Goal: Task Accomplishment & Management: Use online tool/utility

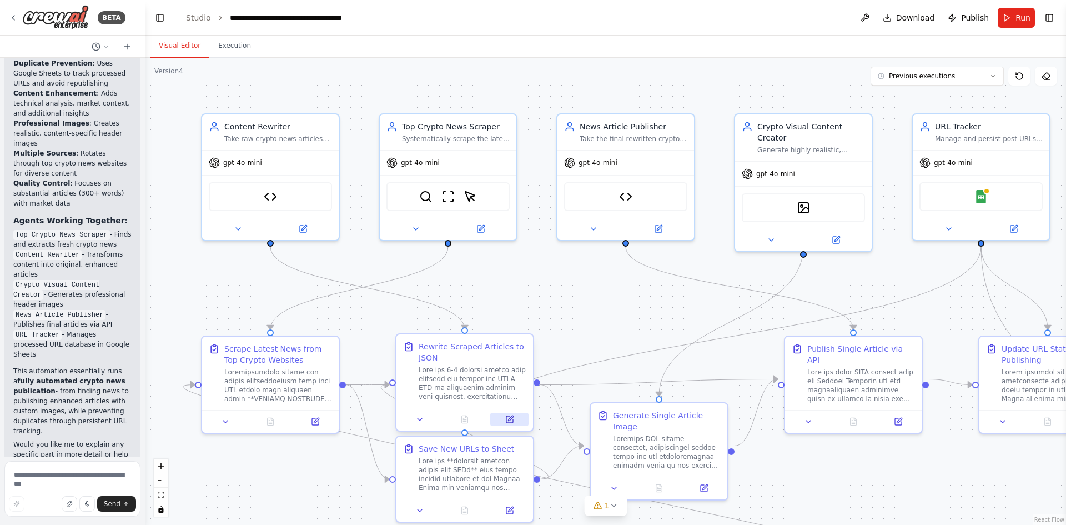
click at [508, 418] on icon at bounding box center [509, 419] width 7 height 7
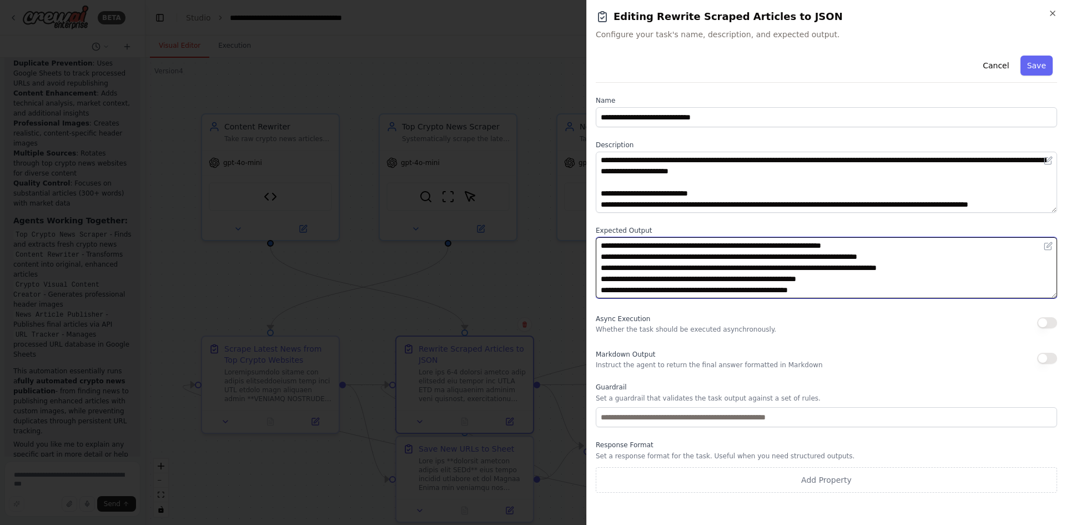
click at [693, 261] on textarea "**********" at bounding box center [826, 267] width 461 height 61
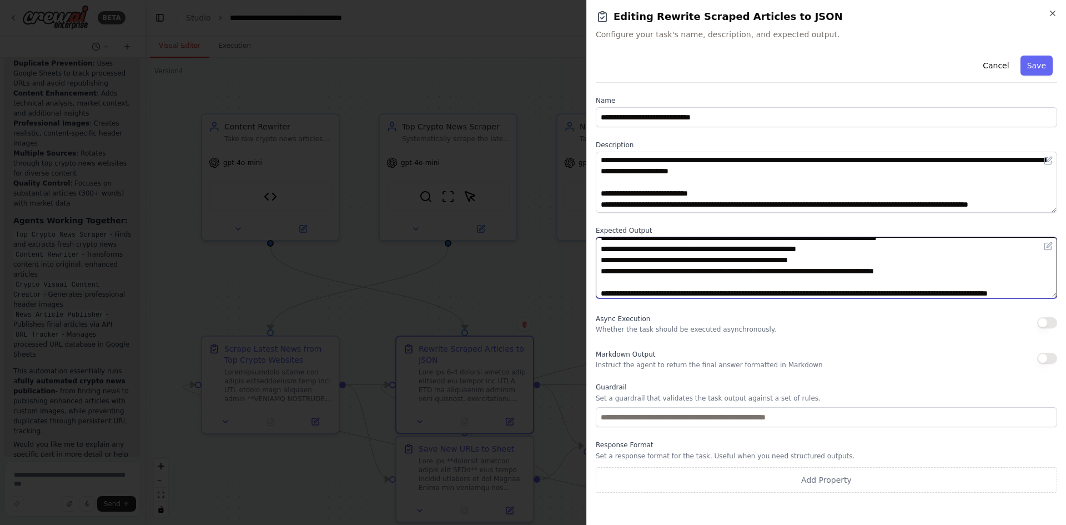
scroll to position [44, 0]
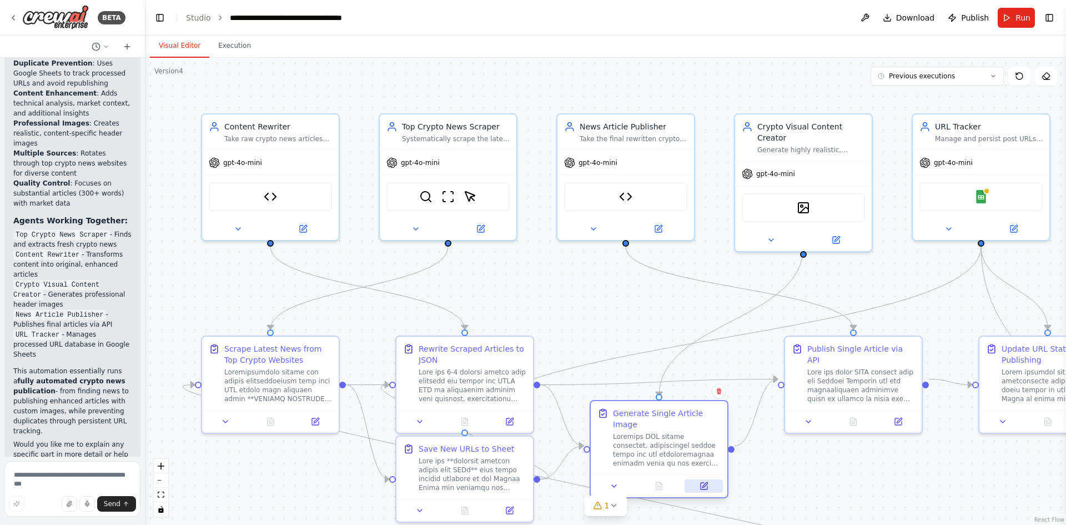
click at [707, 483] on icon at bounding box center [704, 486] width 7 height 7
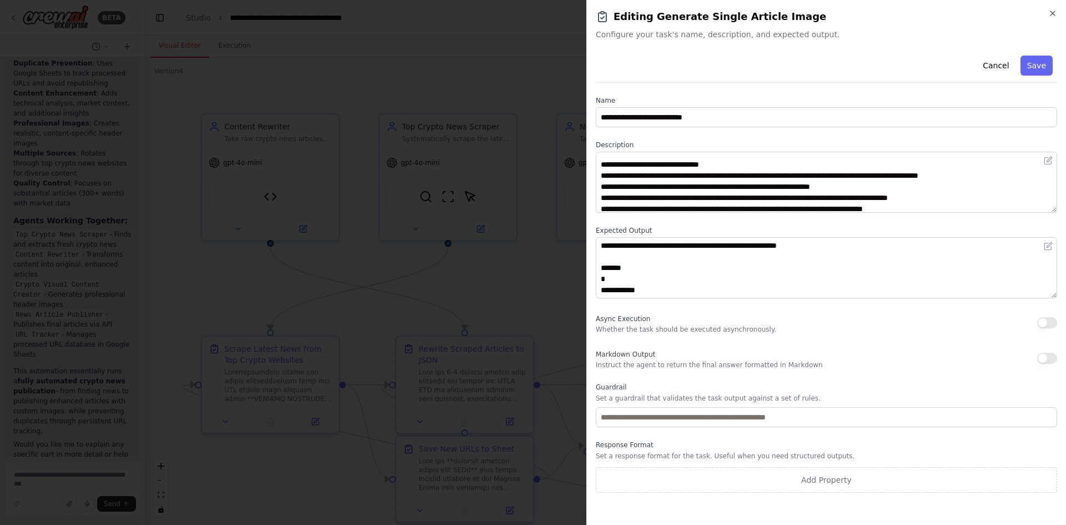
scroll to position [522, 0]
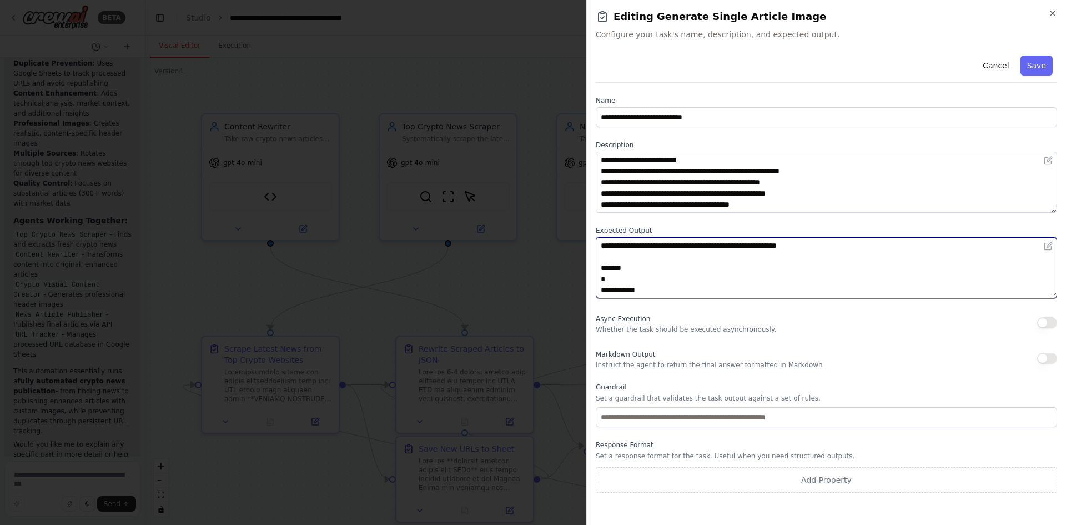
click at [680, 264] on textarea "**********" at bounding box center [826, 267] width 461 height 61
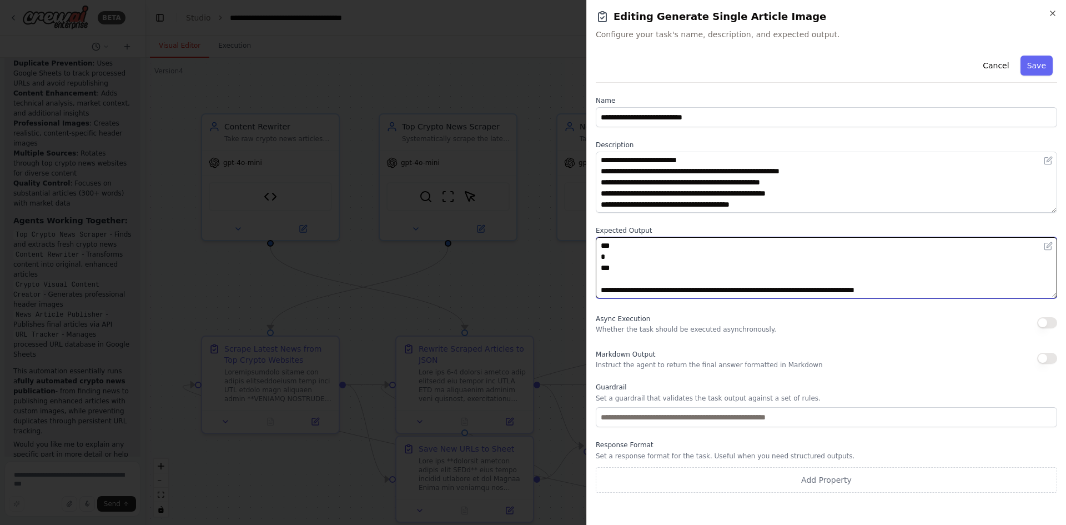
scroll to position [0, 0]
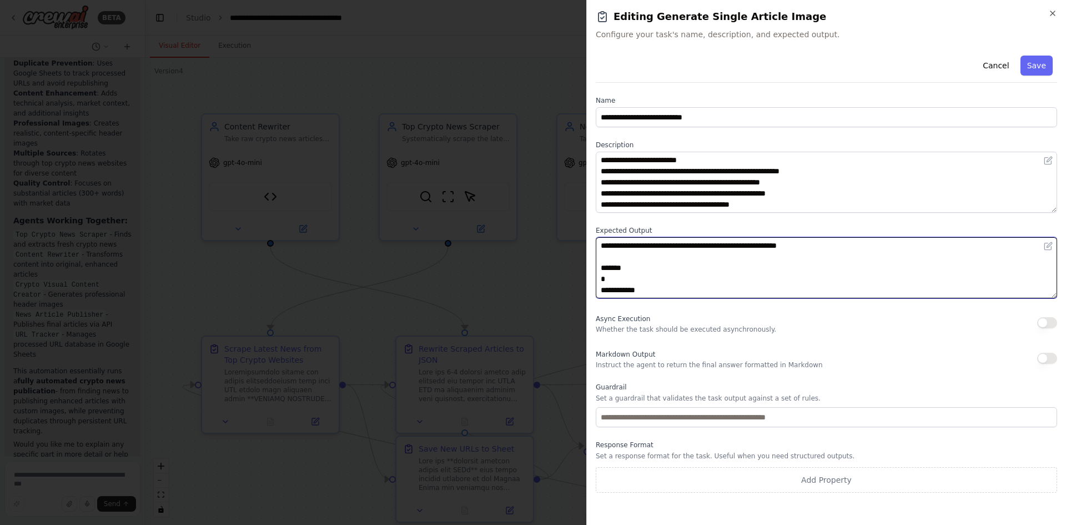
click at [680, 264] on textarea "**********" at bounding box center [826, 267] width 461 height 61
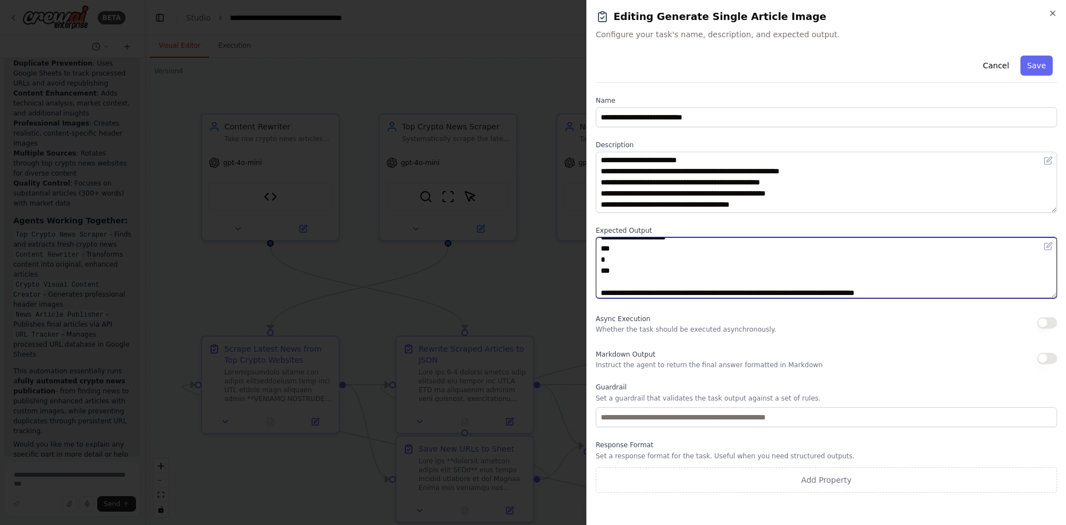
scroll to position [144, 0]
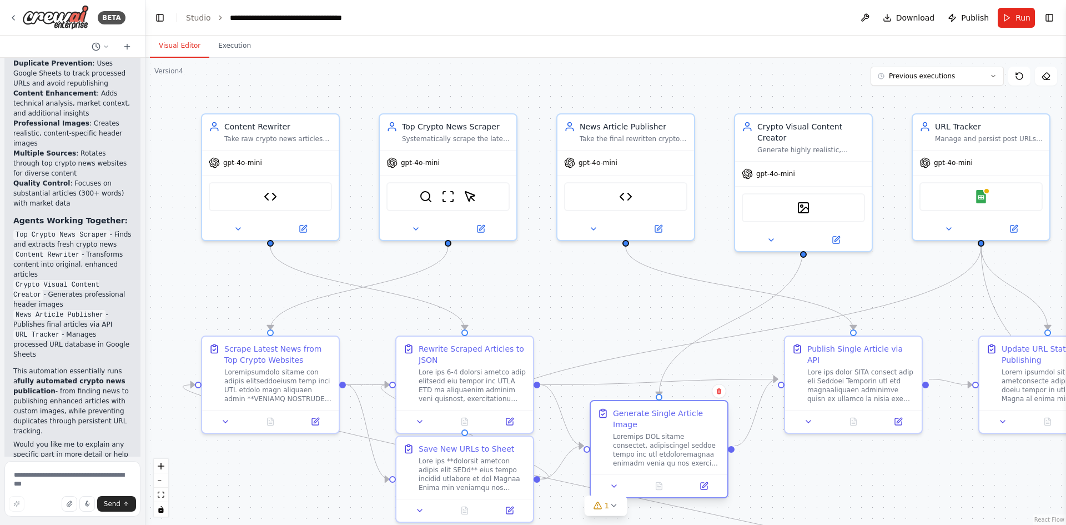
click at [677, 432] on div at bounding box center [667, 450] width 108 height 36
click at [820, 377] on div at bounding box center [861, 383] width 108 height 36
click at [814, 413] on button at bounding box center [809, 419] width 38 height 13
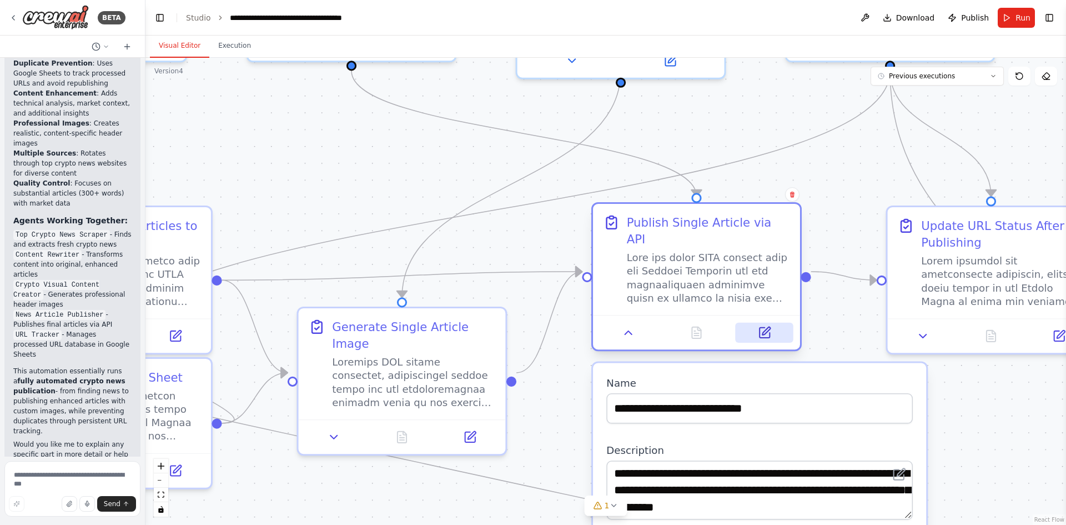
click at [771, 323] on button at bounding box center [765, 333] width 58 height 20
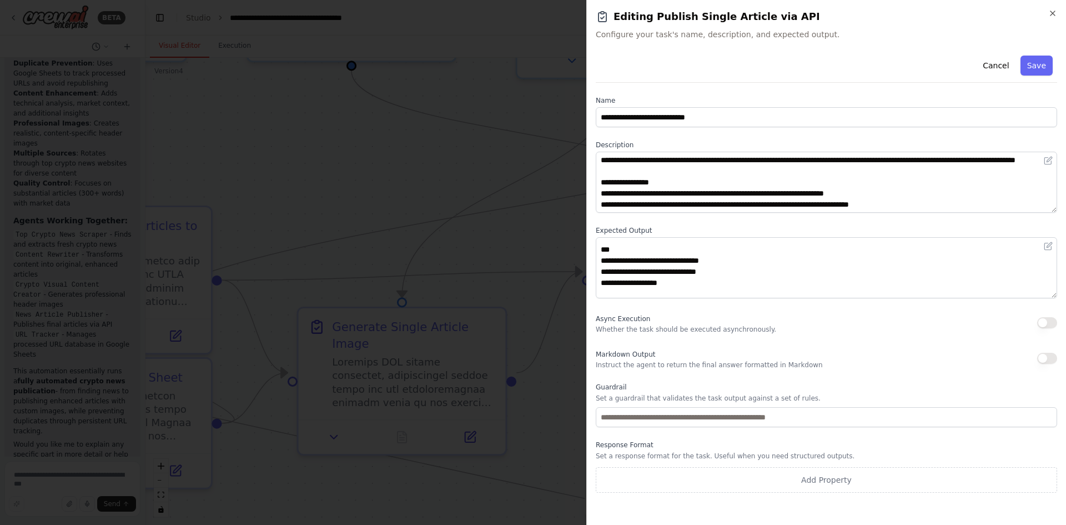
scroll to position [0, 0]
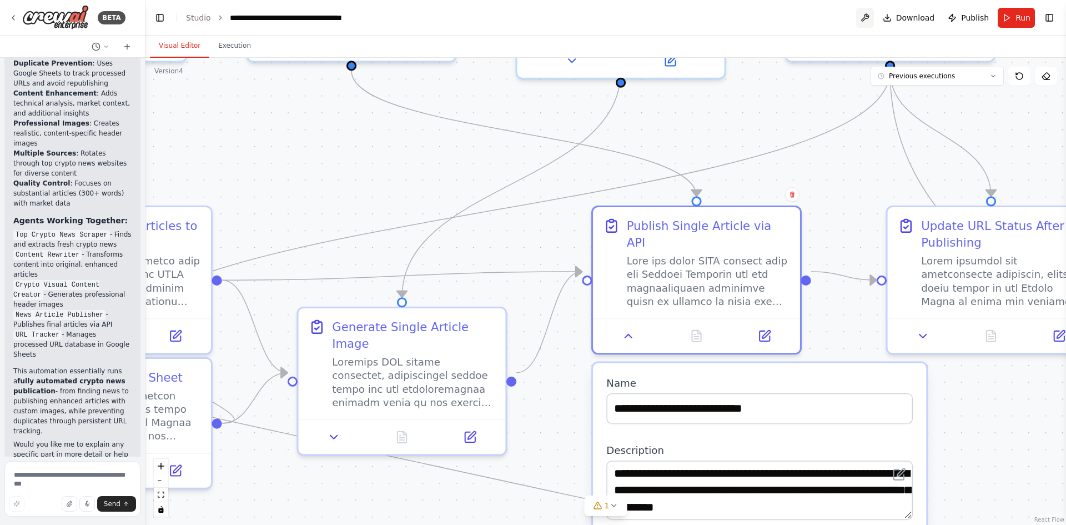
click at [866, 20] on button at bounding box center [865, 18] width 18 height 20
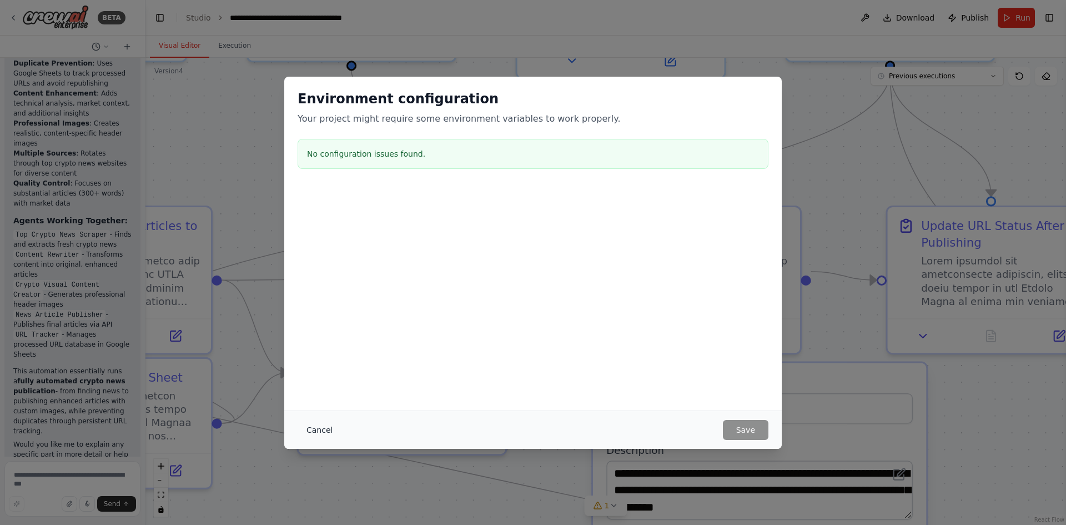
click at [309, 428] on button "Cancel" at bounding box center [320, 430] width 44 height 20
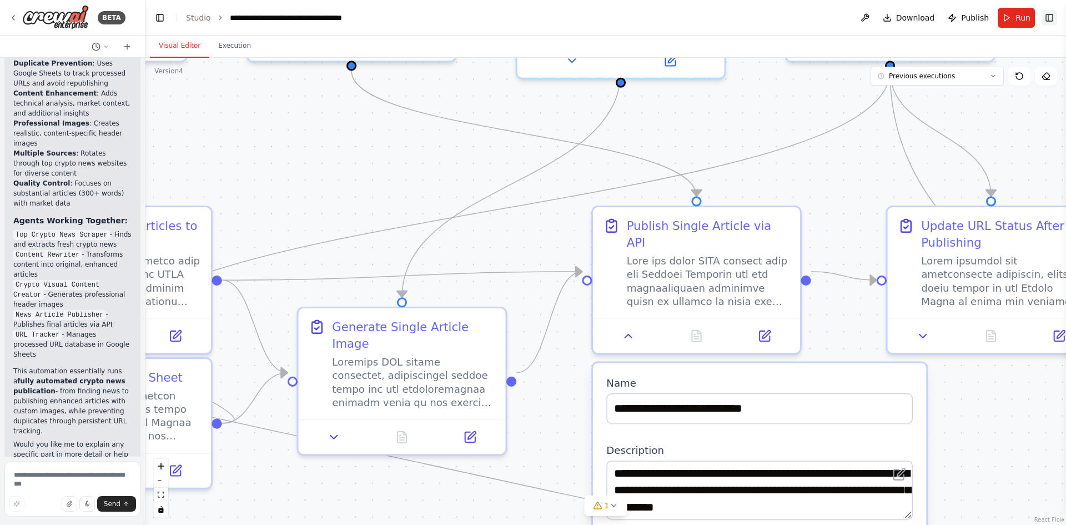
click at [1042, 14] on button "Toggle Right Sidebar" at bounding box center [1050, 18] width 16 height 16
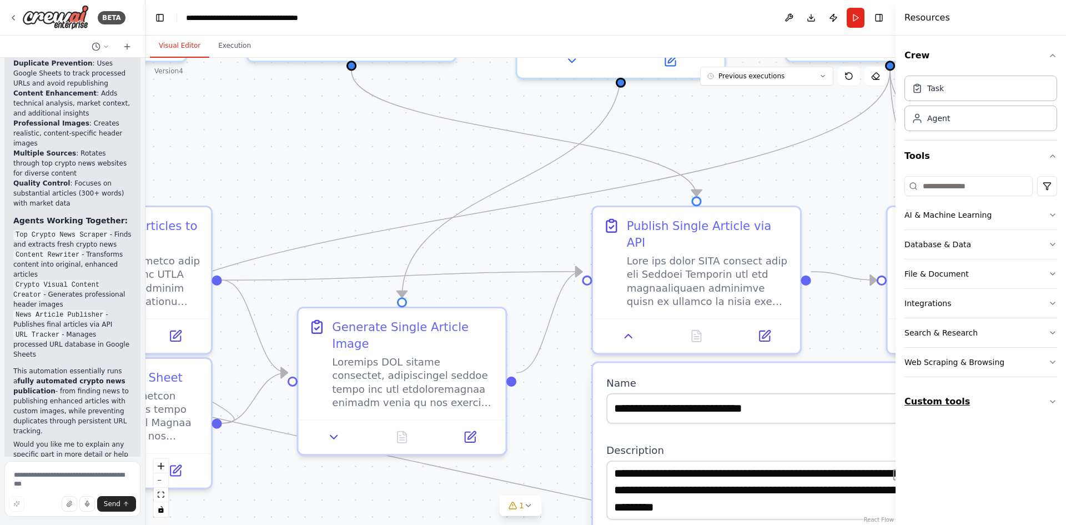
click at [952, 408] on button "Custom tools" at bounding box center [981, 401] width 153 height 31
click at [871, 32] on header "**********" at bounding box center [520, 18] width 750 height 36
click at [822, 20] on header "**********" at bounding box center [520, 18] width 750 height 36
click at [155, 22] on button "Toggle Left Sidebar" at bounding box center [160, 18] width 16 height 16
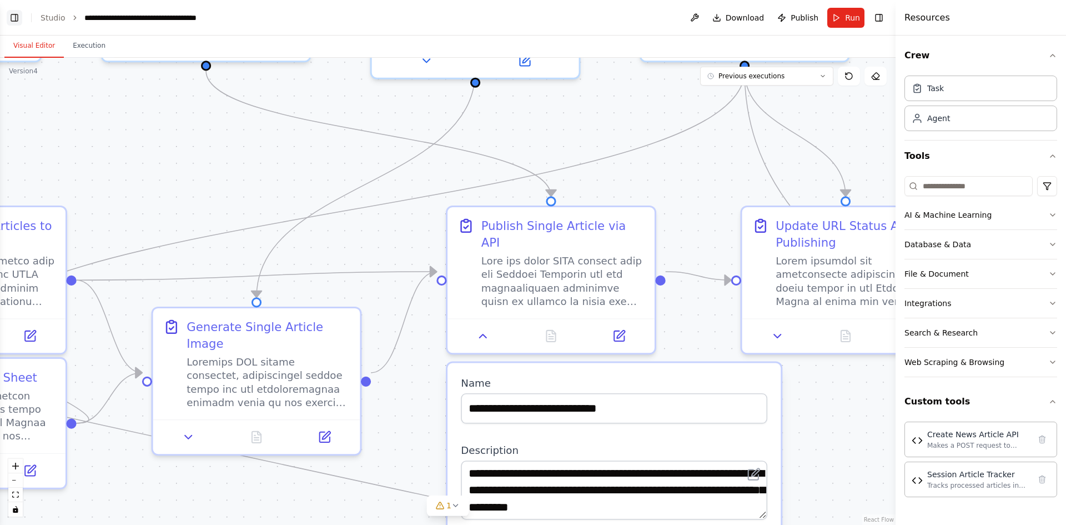
click at [11, 10] on button "Toggle Left Sidebar" at bounding box center [15, 18] width 16 height 16
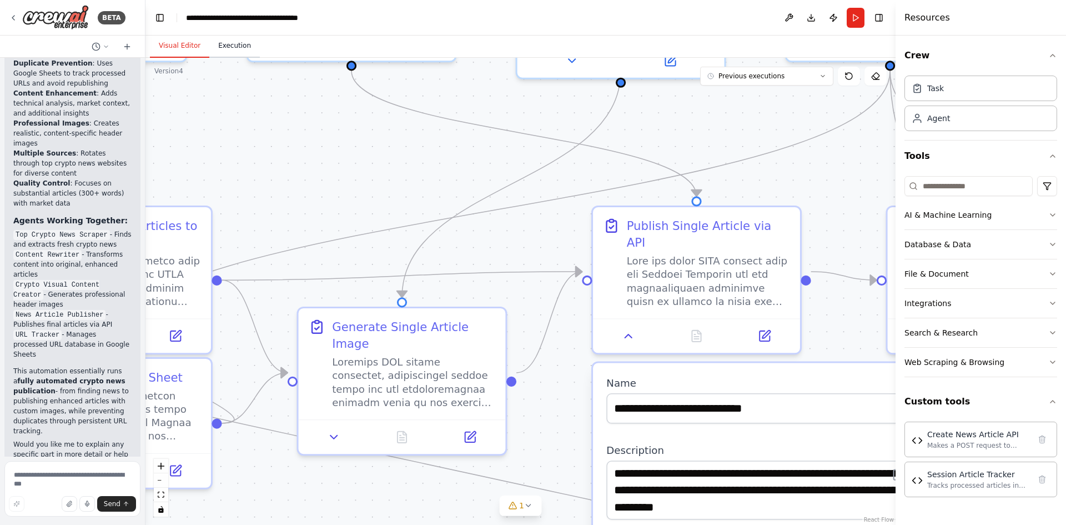
click at [226, 43] on button "Execution" at bounding box center [234, 45] width 51 height 23
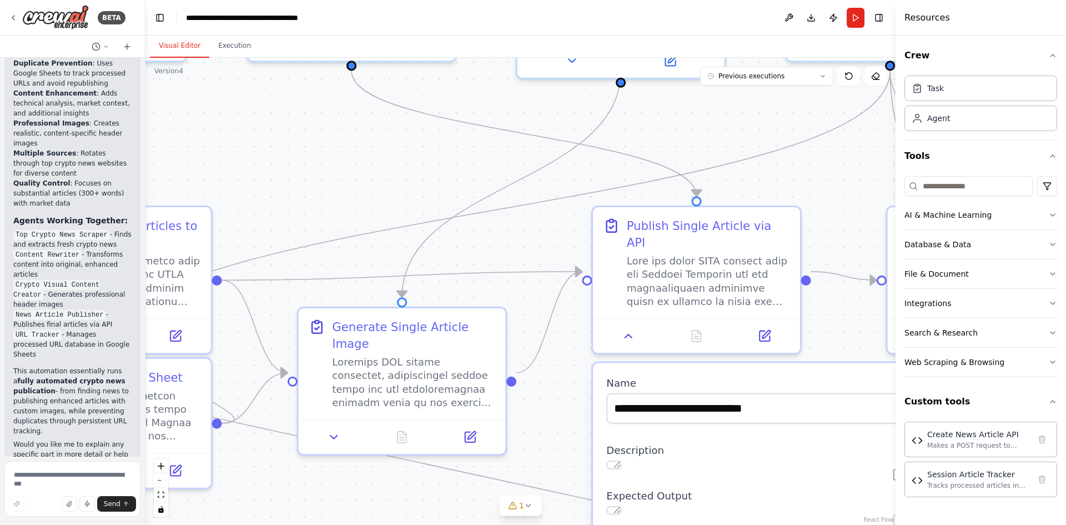
click at [196, 53] on button "Visual Editor" at bounding box center [179, 45] width 59 height 23
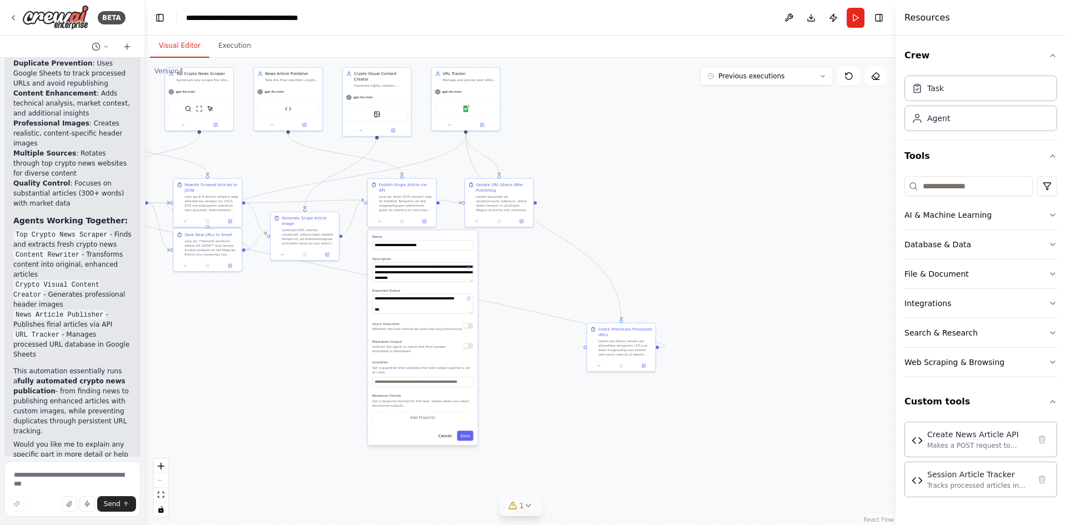
click at [523, 513] on button "1" at bounding box center [520, 505] width 43 height 21
click at [531, 504] on span "Google Sheets integration is not connected. Please connect before using it." at bounding box center [527, 503] width 252 height 9
click at [638, 459] on button "1" at bounding box center [520, 455] width 283 height 21
click at [805, 9] on button "Download" at bounding box center [811, 18] width 18 height 20
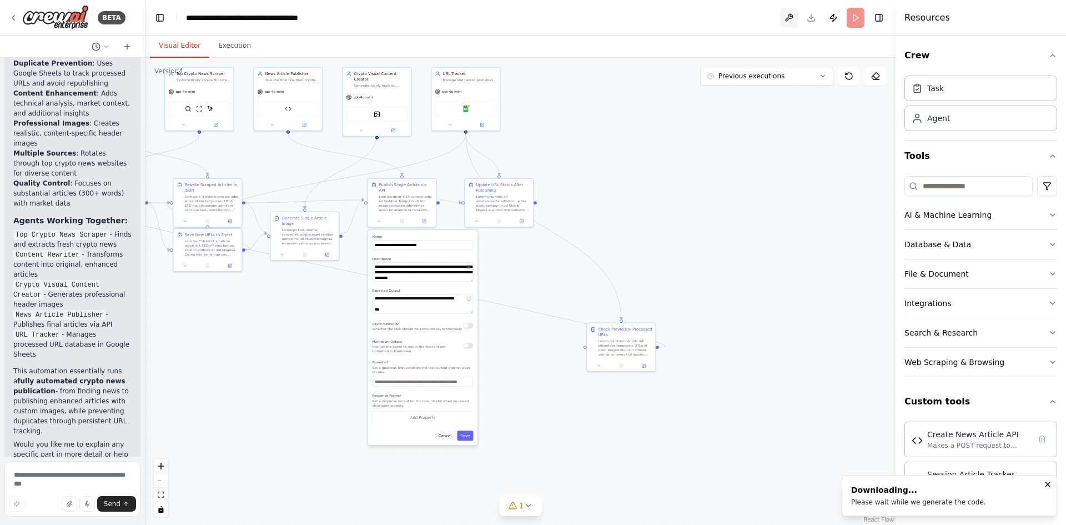
click at [796, 13] on button at bounding box center [789, 18] width 18 height 20
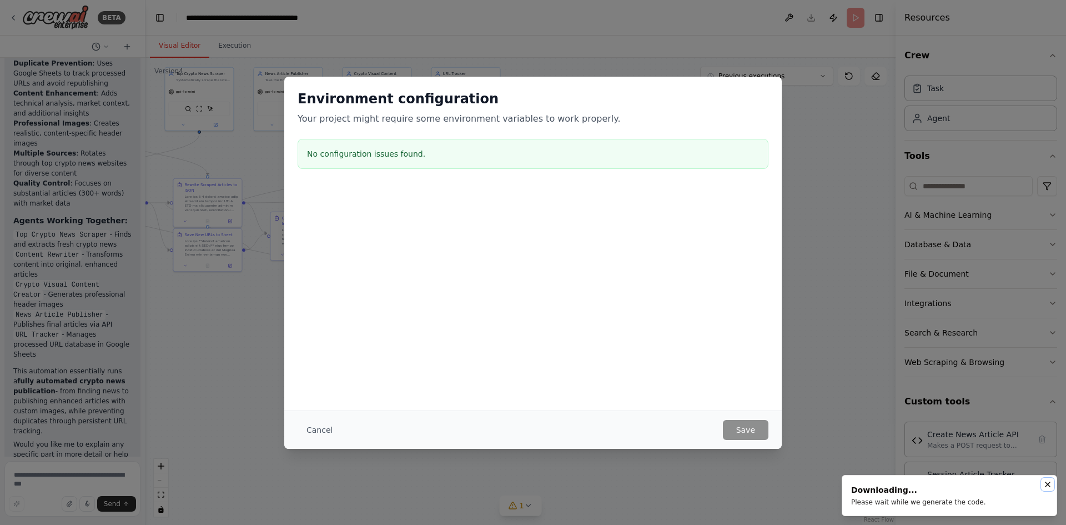
click at [1051, 481] on icon "Notifications (F8)" at bounding box center [1047, 484] width 9 height 9
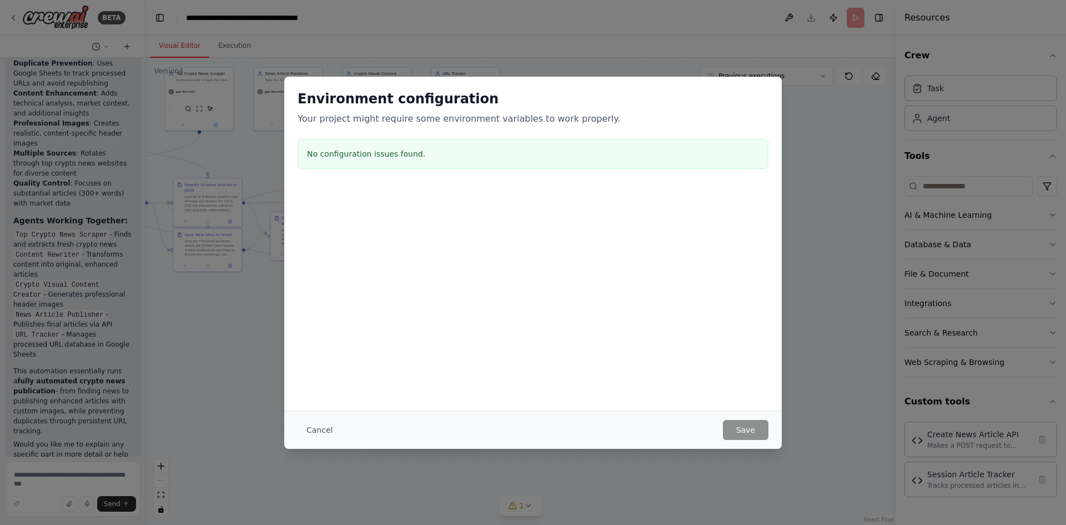
click at [769, 433] on div "Cancel Save" at bounding box center [533, 429] width 498 height 38
click at [323, 420] on button "Cancel" at bounding box center [320, 430] width 44 height 20
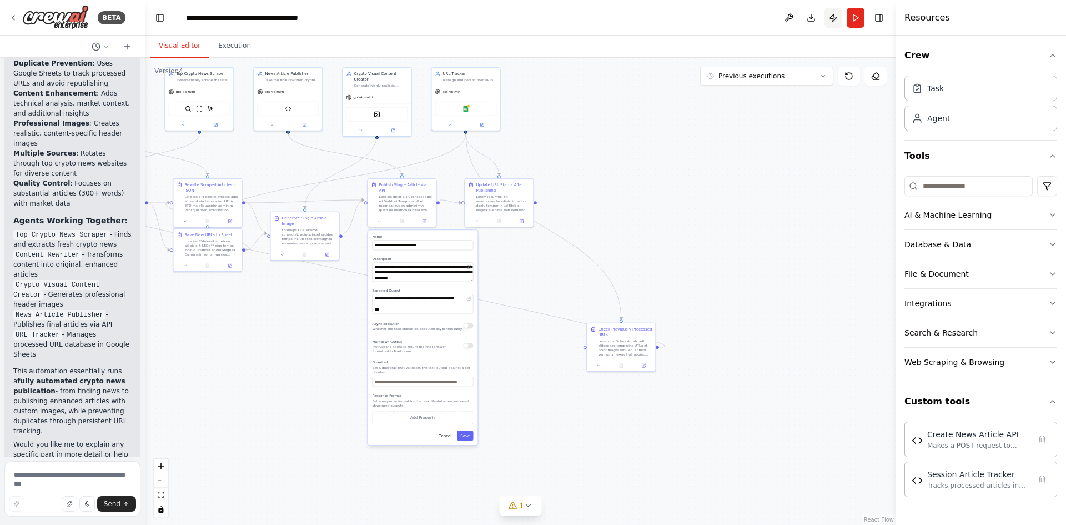
click at [832, 21] on button "Publish" at bounding box center [834, 18] width 18 height 20
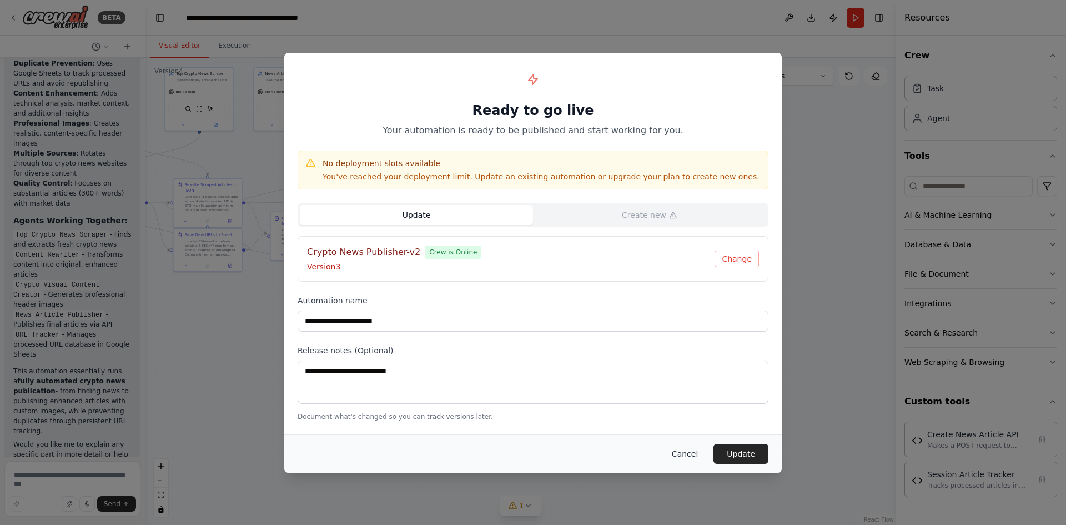
click at [678, 449] on button "Cancel" at bounding box center [685, 454] width 44 height 20
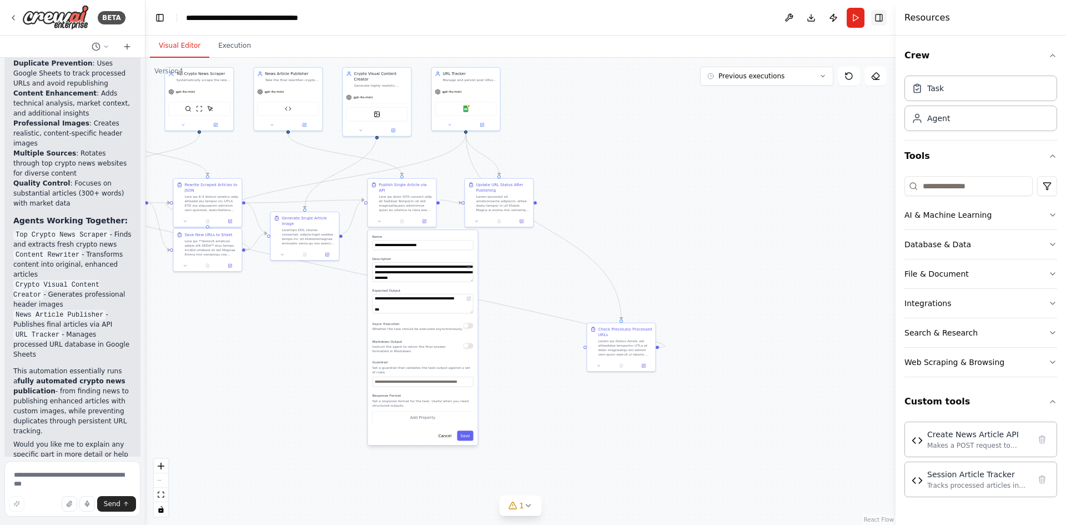
click at [875, 18] on button "Toggle Right Sidebar" at bounding box center [879, 18] width 16 height 16
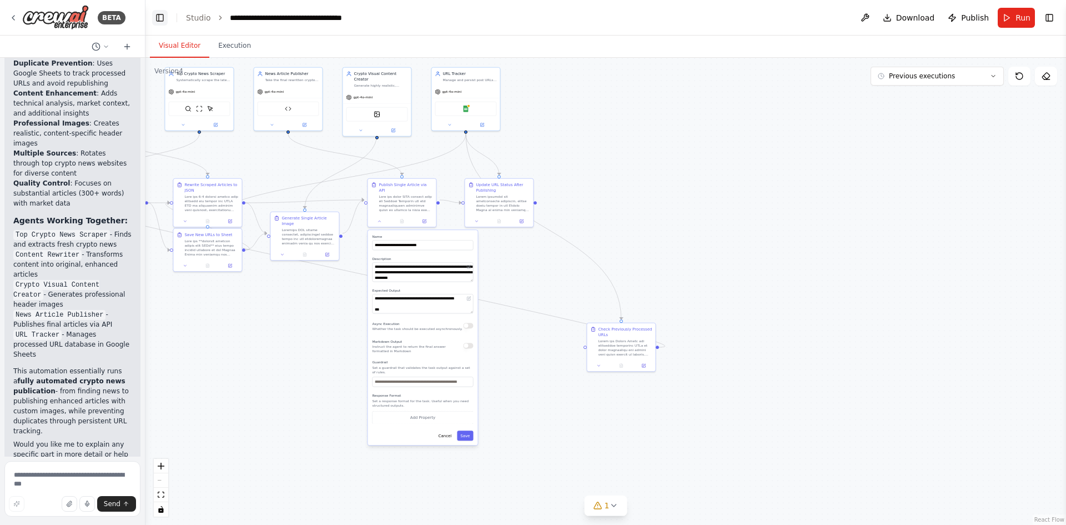
click at [162, 21] on button "Toggle Left Sidebar" at bounding box center [160, 18] width 16 height 16
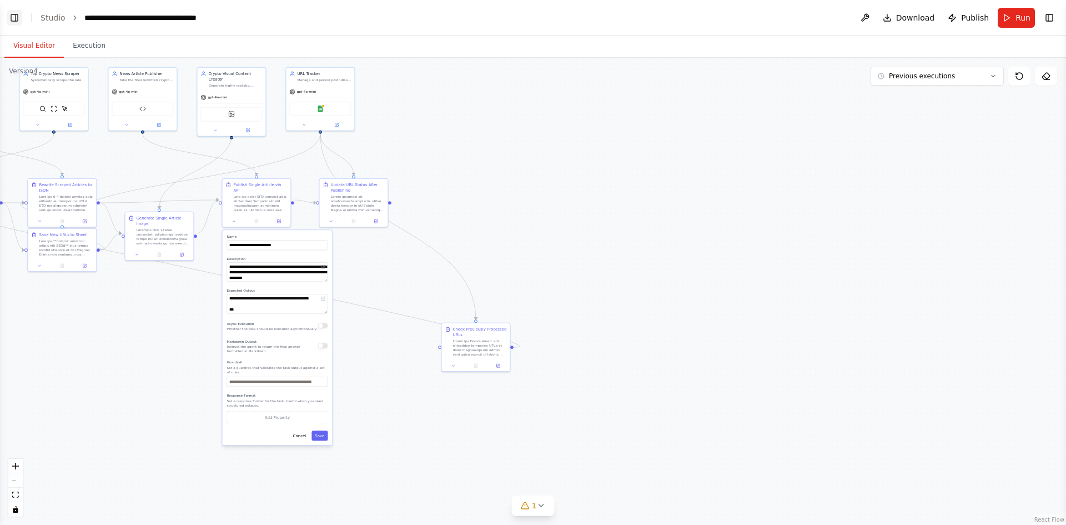
click at [11, 23] on button "Toggle Left Sidebar" at bounding box center [15, 18] width 16 height 16
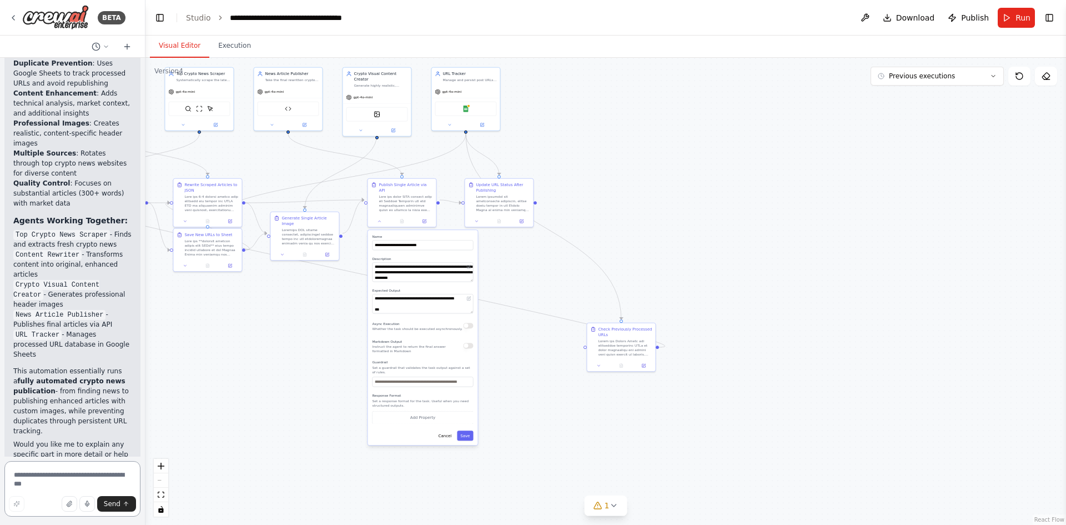
click at [31, 485] on textarea at bounding box center [72, 489] width 136 height 56
type textarea "**********"
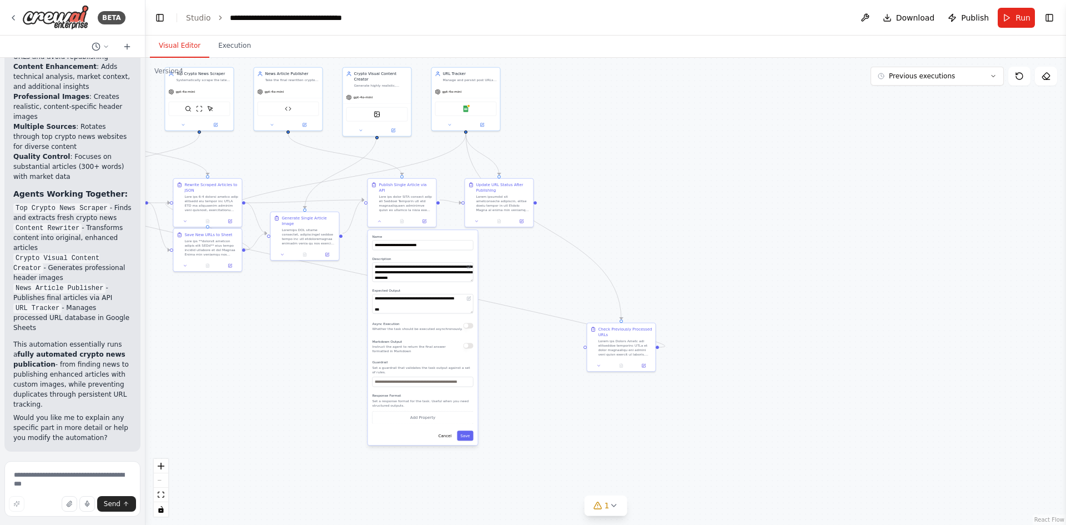
scroll to position [655, 0]
